Goal: Use online tool/utility: Utilize a website feature to perform a specific function

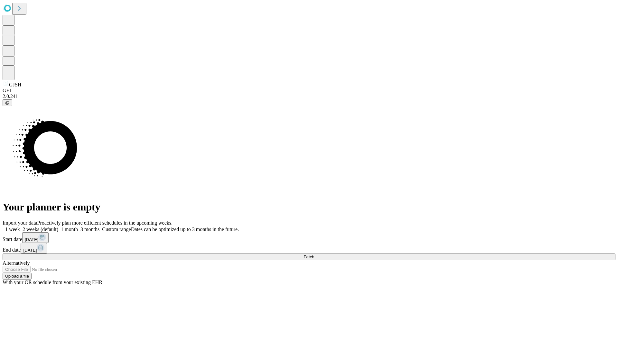
click at [314, 255] on span "Fetch" at bounding box center [308, 257] width 11 height 5
